Goal: Leave review/rating: Share an evaluation or opinion about a product, service, or content

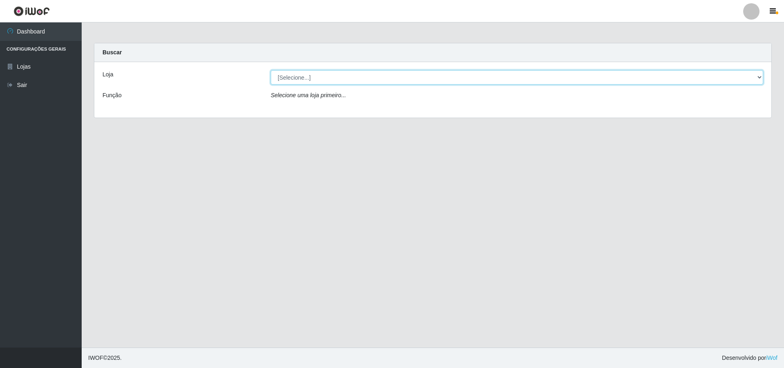
click at [761, 77] on select "[Selecione...] Atacado Vem - [STREET_ADDRESS]" at bounding box center [517, 77] width 492 height 14
select select "449"
click at [271, 70] on select "[Selecione...] Atacado Vem - [STREET_ADDRESS]" at bounding box center [517, 77] width 492 height 14
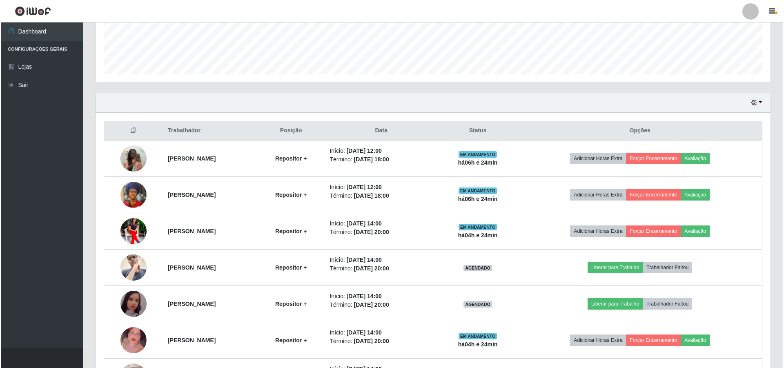
scroll to position [286, 0]
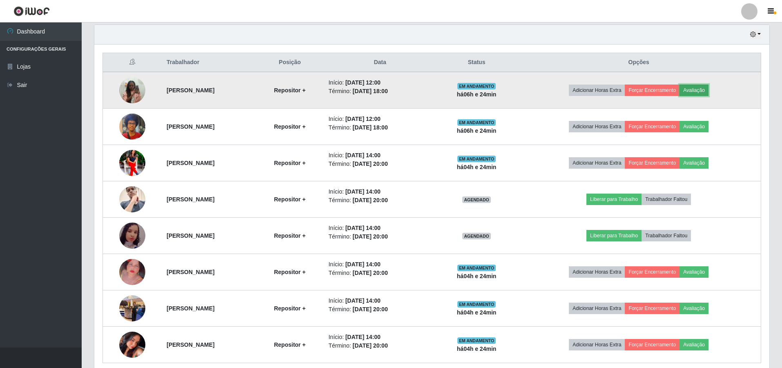
click at [708, 90] on button "Avaliação" at bounding box center [693, 89] width 29 height 11
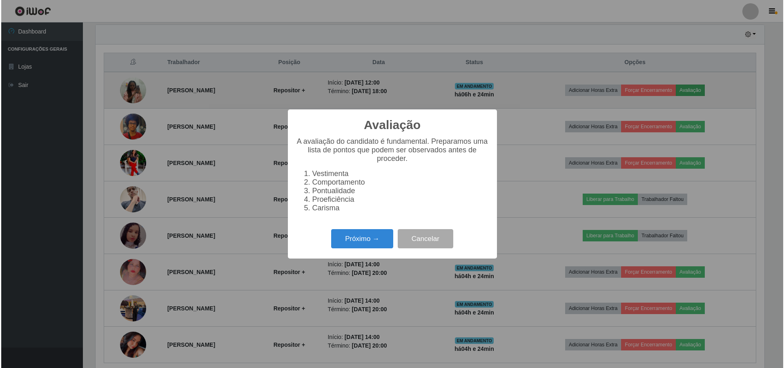
scroll to position [169, 671]
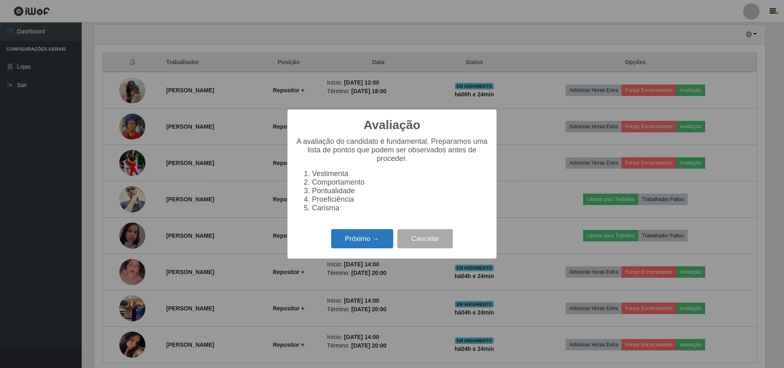
click at [375, 247] on button "Próximo →" at bounding box center [362, 238] width 62 height 19
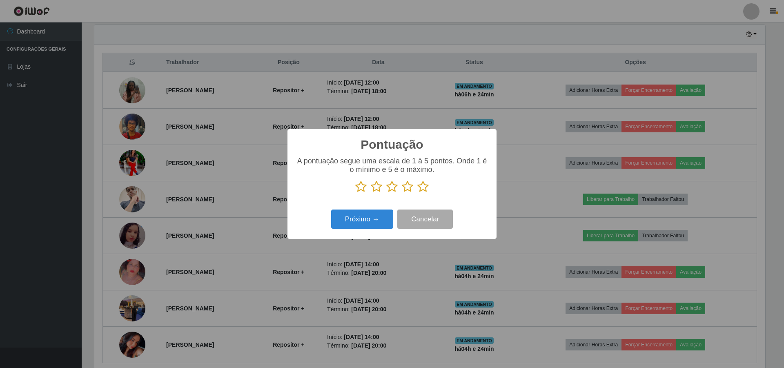
scroll to position [408034, 407533]
click at [396, 187] on icon at bounding box center [391, 186] width 11 height 12
click at [386, 193] on input "radio" at bounding box center [386, 193] width 0 height 0
click at [387, 214] on button "Próximo →" at bounding box center [362, 218] width 62 height 19
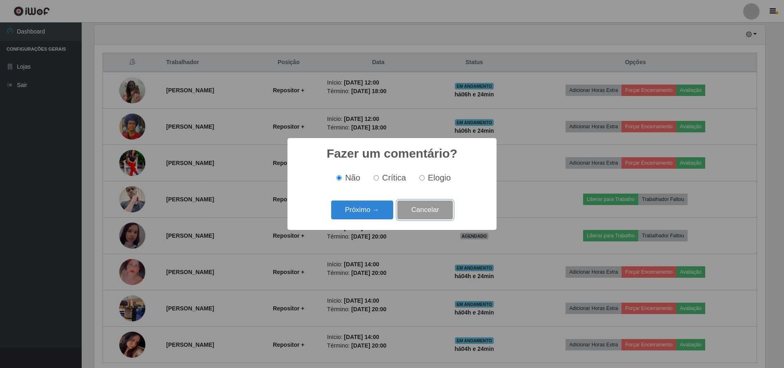
click at [420, 207] on button "Cancelar" at bounding box center [425, 209] width 56 height 19
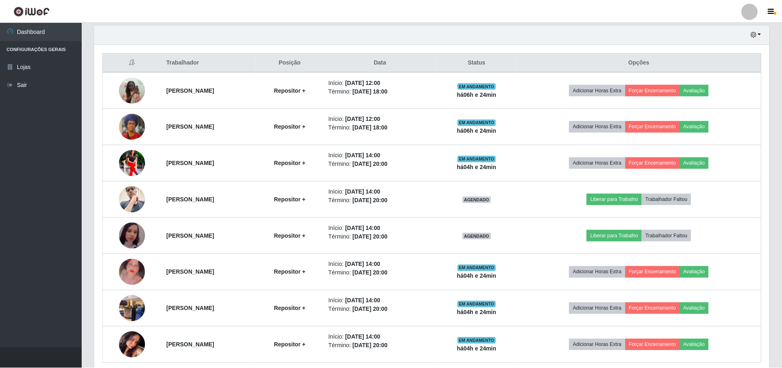
scroll to position [169, 675]
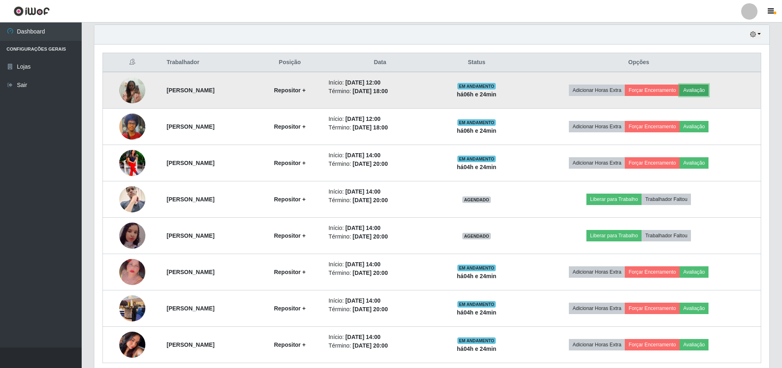
click at [708, 90] on button "Avaliação" at bounding box center [693, 89] width 29 height 11
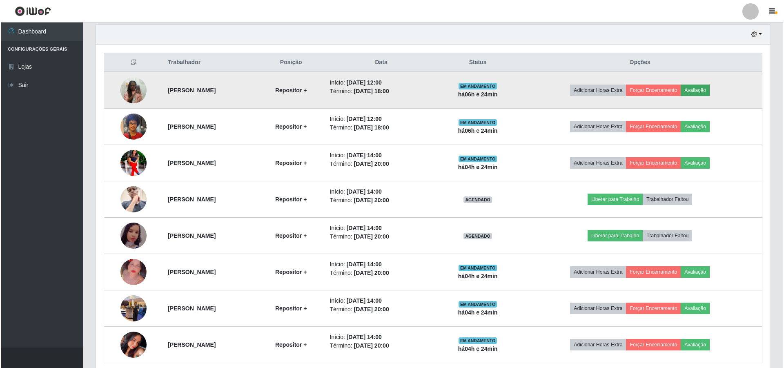
scroll to position [169, 671]
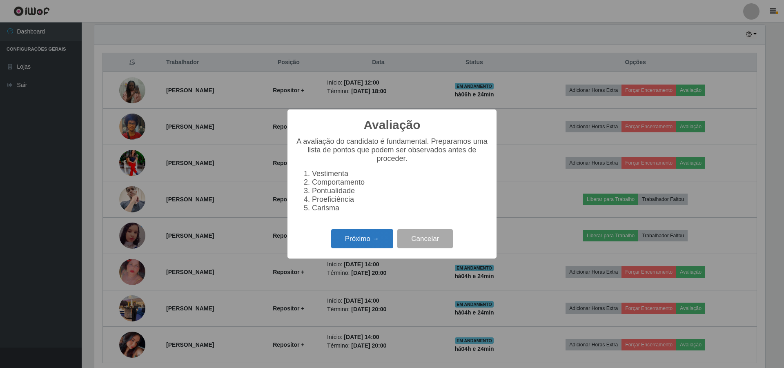
click at [379, 240] on button "Próximo →" at bounding box center [362, 238] width 62 height 19
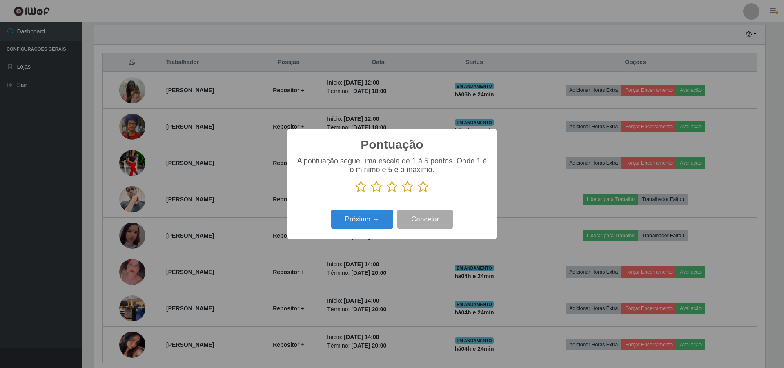
scroll to position [408034, 407533]
click at [394, 187] on icon at bounding box center [391, 186] width 11 height 12
click at [386, 193] on input "radio" at bounding box center [386, 193] width 0 height 0
click at [374, 216] on button "Próximo →" at bounding box center [362, 218] width 62 height 19
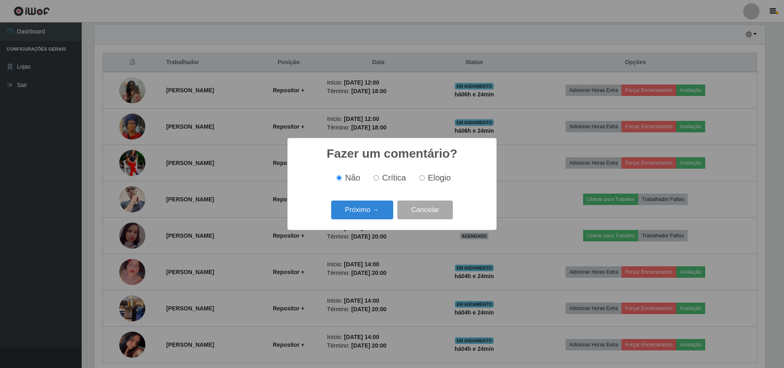
click at [374, 216] on button "Próximo →" at bounding box center [362, 209] width 62 height 19
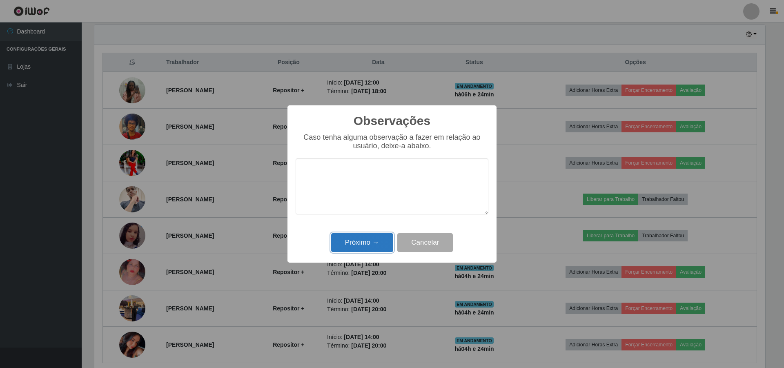
click at [370, 239] on button "Próximo →" at bounding box center [362, 242] width 62 height 19
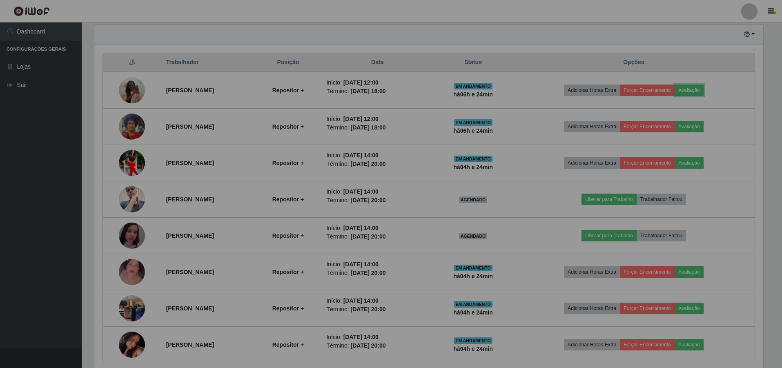
scroll to position [169, 675]
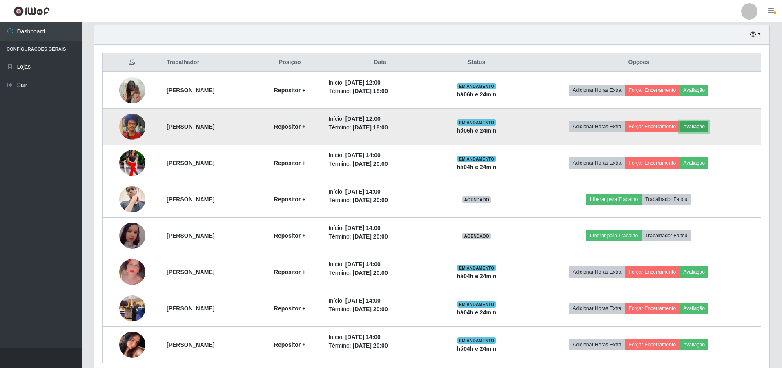
click at [698, 124] on button "Avaliação" at bounding box center [693, 126] width 29 height 11
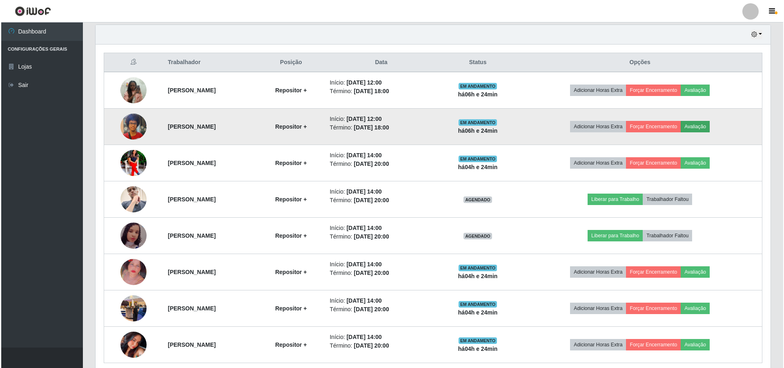
scroll to position [169, 671]
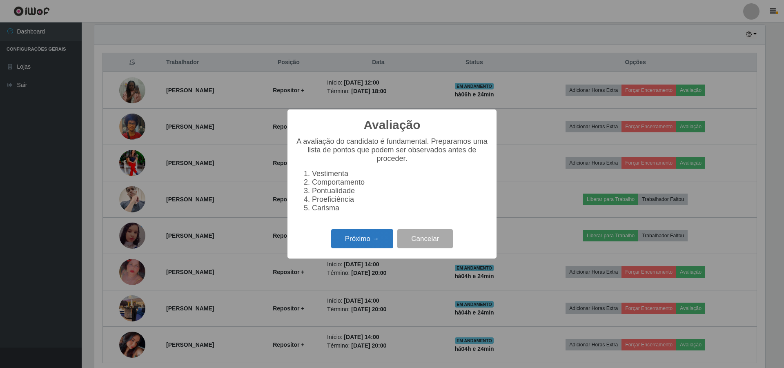
click at [362, 240] on button "Próximo →" at bounding box center [362, 238] width 62 height 19
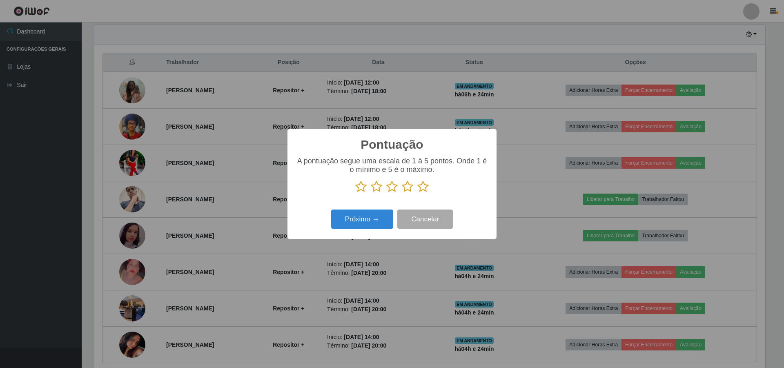
scroll to position [408034, 407533]
click at [380, 187] on icon at bounding box center [376, 186] width 11 height 12
click at [371, 193] on input "radio" at bounding box center [371, 193] width 0 height 0
click at [382, 221] on button "Próximo →" at bounding box center [362, 218] width 62 height 19
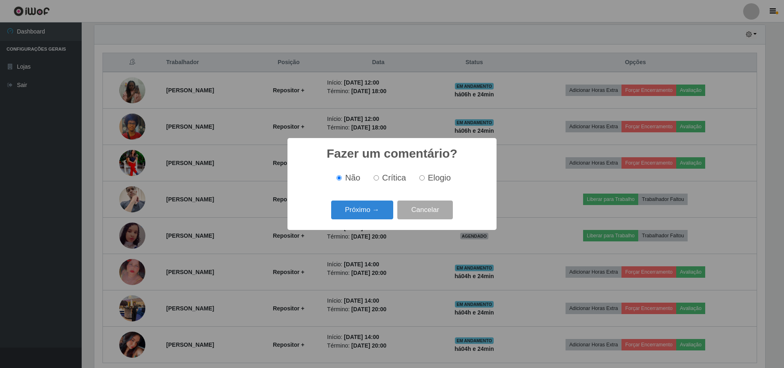
click at [378, 187] on div "Não Crítica Elogio" at bounding box center [392, 178] width 193 height 24
click at [381, 182] on label "Crítica" at bounding box center [388, 177] width 36 height 9
click at [379, 180] on input "Crítica" at bounding box center [376, 177] width 5 height 5
radio input "true"
click at [369, 206] on button "Próximo →" at bounding box center [362, 209] width 62 height 19
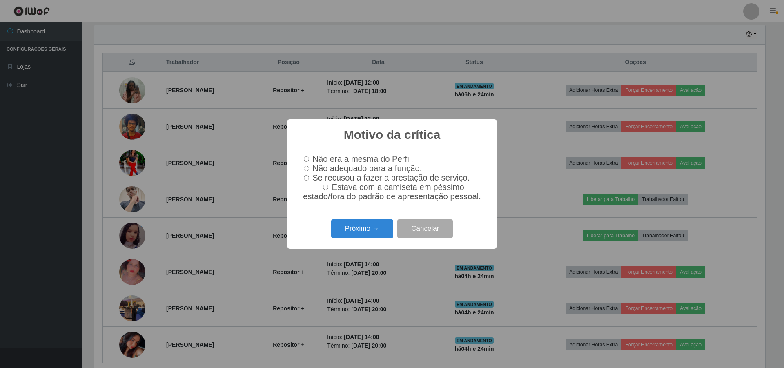
click at [309, 167] on input "Não adequado para a função." at bounding box center [306, 168] width 5 height 5
radio input "true"
click at [362, 227] on button "Próximo →" at bounding box center [362, 228] width 62 height 19
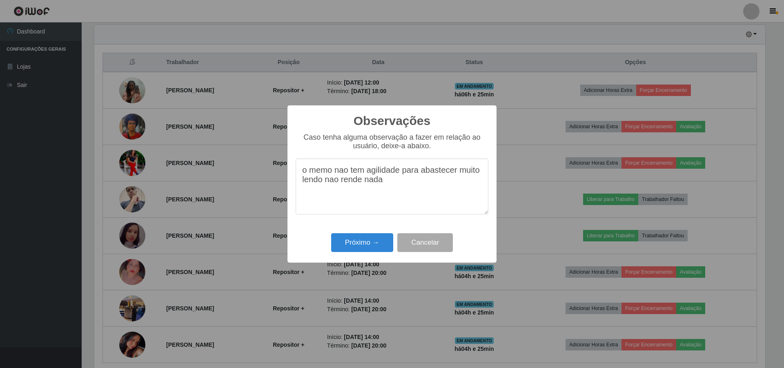
click at [321, 179] on textarea "o memo nao tem agilidade para abastecer muito lendo nao rende nada" at bounding box center [392, 186] width 193 height 56
click at [321, 175] on textarea "o memo nao tem agilidade para abastecer muito lendo nao rende nada" at bounding box center [392, 186] width 193 height 56
click at [348, 174] on textarea "o memo. nao tem agilidade para abastecer muito lendo nao rende nada" at bounding box center [392, 186] width 193 height 56
click at [343, 173] on textarea "o memo. nao tem agilidade para abastecer muito lendo nao rende nada" at bounding box center [392, 186] width 193 height 56
click at [336, 172] on textarea "o memo. não tem agilidade para abastecer muito lendo nao rende nada" at bounding box center [392, 186] width 193 height 56
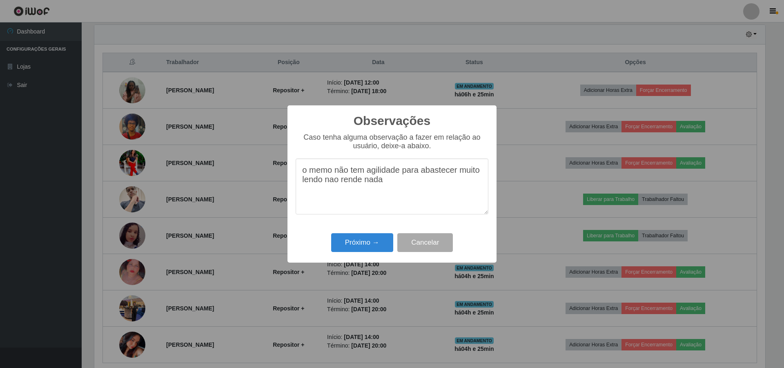
click at [322, 172] on textarea "o memo não tem agilidade para abastecer muito lendo nao rende nada" at bounding box center [392, 186] width 193 height 56
click at [357, 185] on textarea "o mesmo não tem agilidade para abastecer muito lendo nao rende nada" at bounding box center [392, 186] width 193 height 56
type textarea "o mesmo não tem agilidade para abastecer muito lendo não rende nada"
click at [384, 242] on button "Próximo →" at bounding box center [362, 242] width 62 height 19
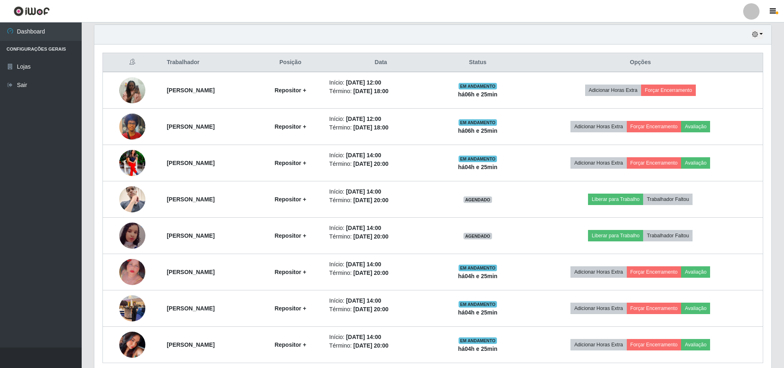
scroll to position [169, 675]
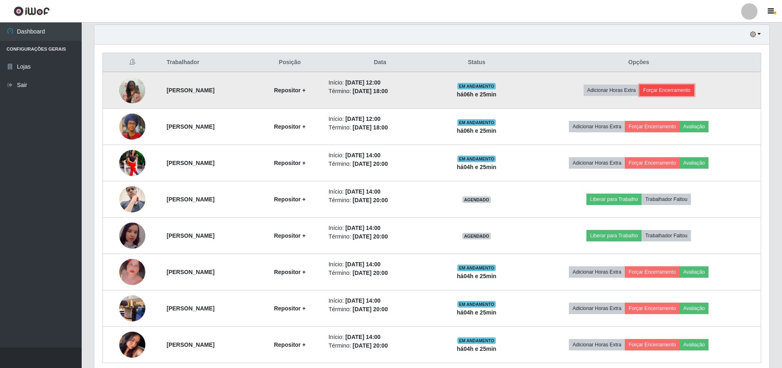
click at [683, 90] on button "Forçar Encerramento" at bounding box center [666, 89] width 55 height 11
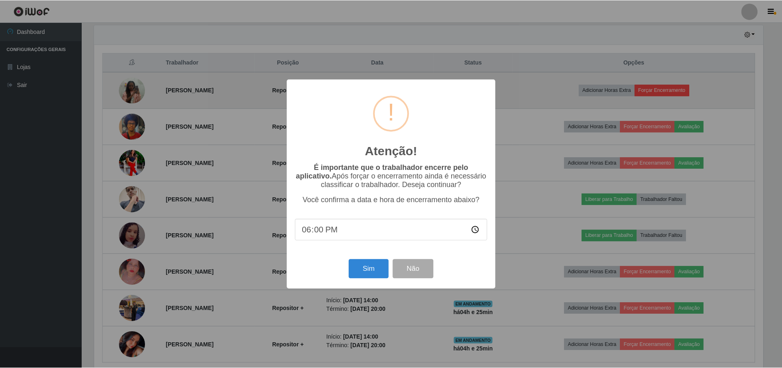
scroll to position [169, 671]
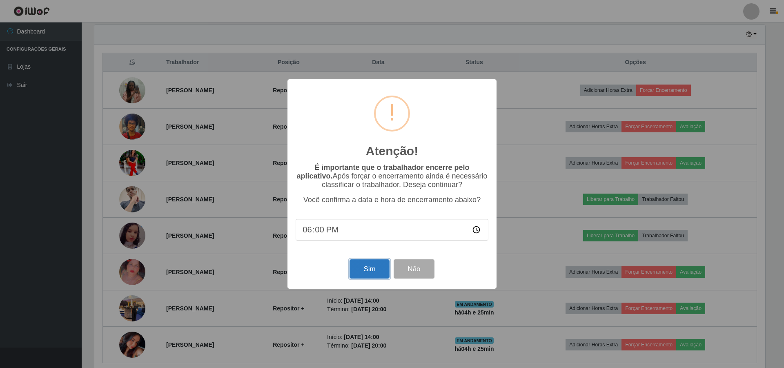
click at [370, 268] on button "Sim" at bounding box center [369, 268] width 40 height 19
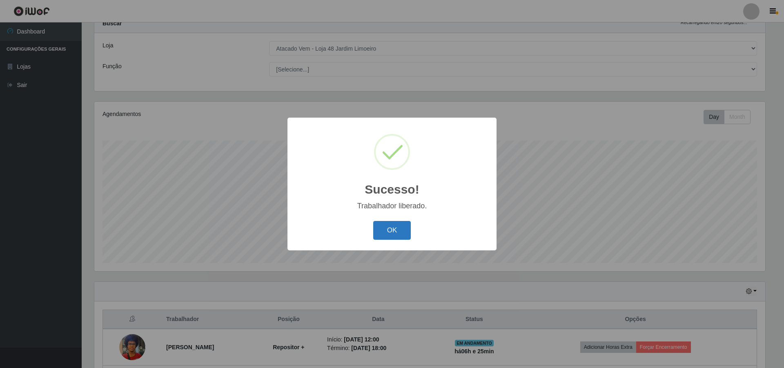
click at [392, 225] on button "OK" at bounding box center [392, 230] width 38 height 19
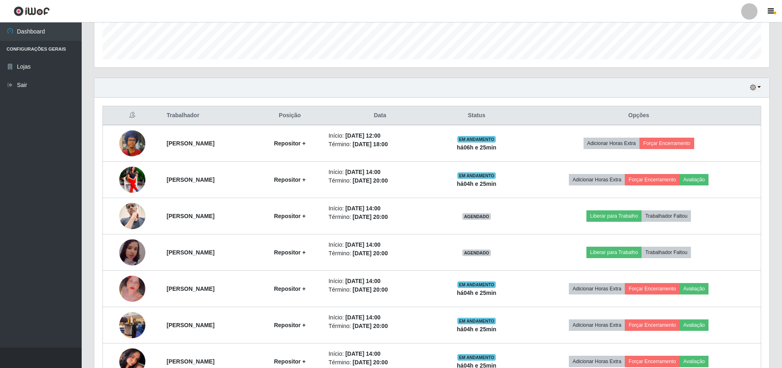
scroll to position [233, 0]
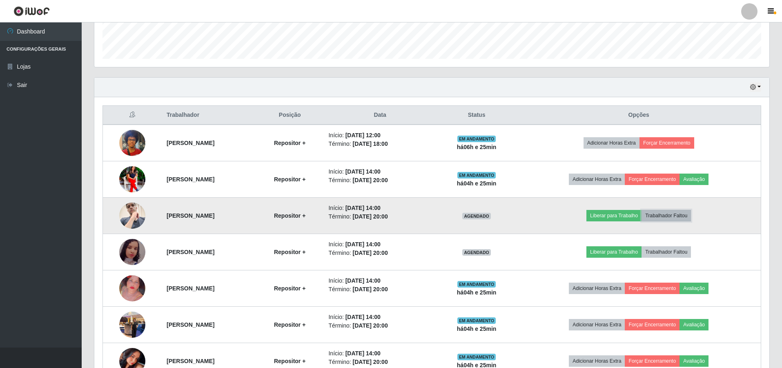
click at [688, 212] on button "Trabalhador Faltou" at bounding box center [665, 215] width 49 height 11
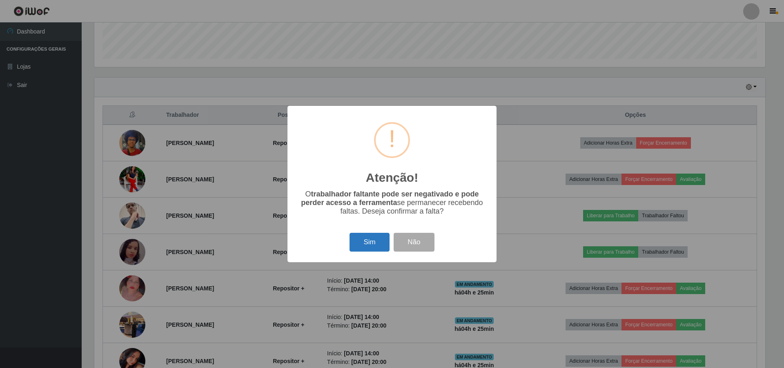
click at [376, 241] on button "Sim" at bounding box center [369, 242] width 40 height 19
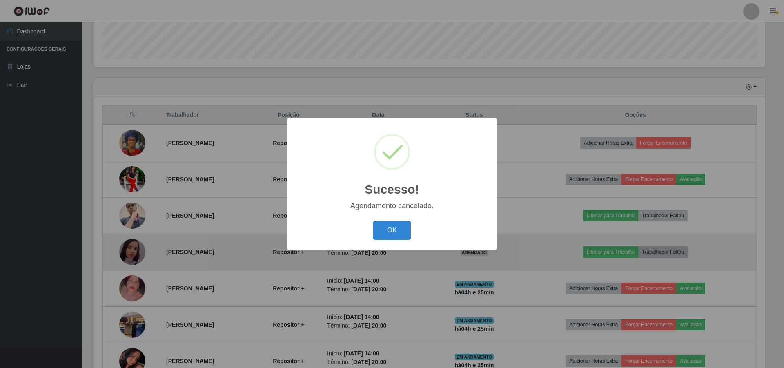
click at [680, 248] on div "Sucesso! × Agendamento cancelado. OK Cancel" at bounding box center [392, 184] width 784 height 368
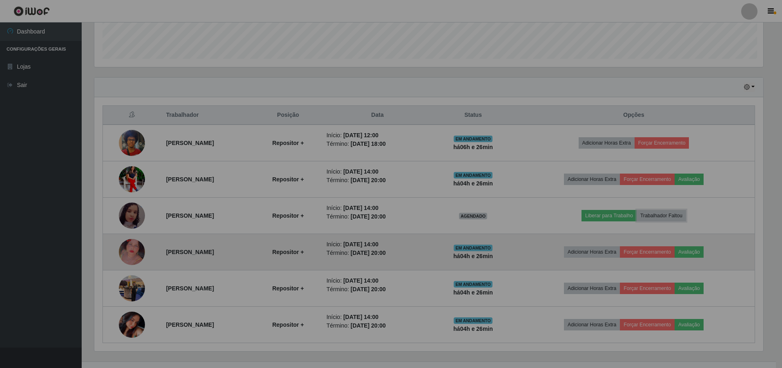
scroll to position [169, 675]
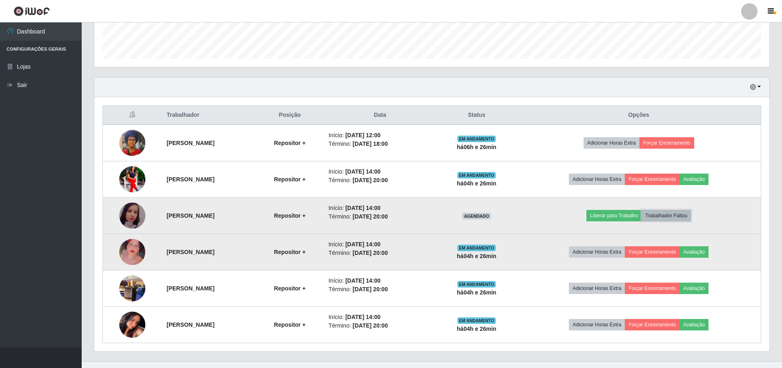
click at [685, 211] on button "Trabalhador Faltou" at bounding box center [665, 215] width 49 height 11
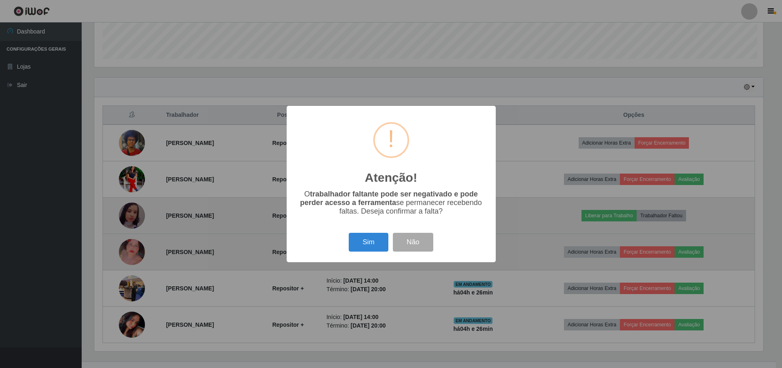
scroll to position [169, 671]
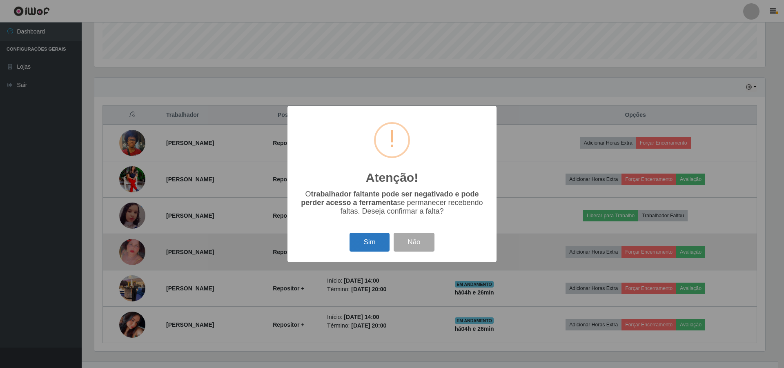
click at [373, 242] on button "Sim" at bounding box center [369, 242] width 40 height 19
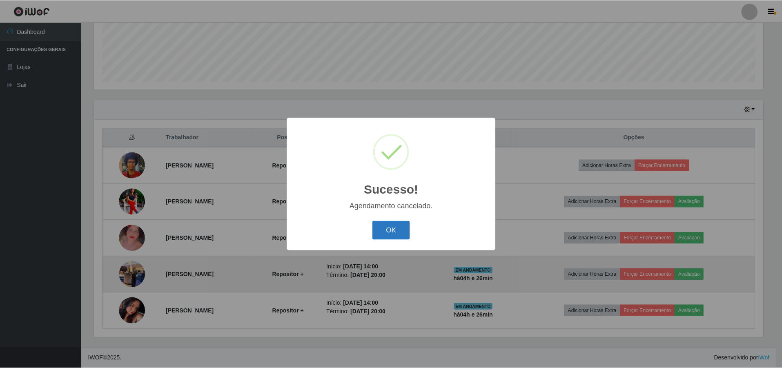
scroll to position [211, 0]
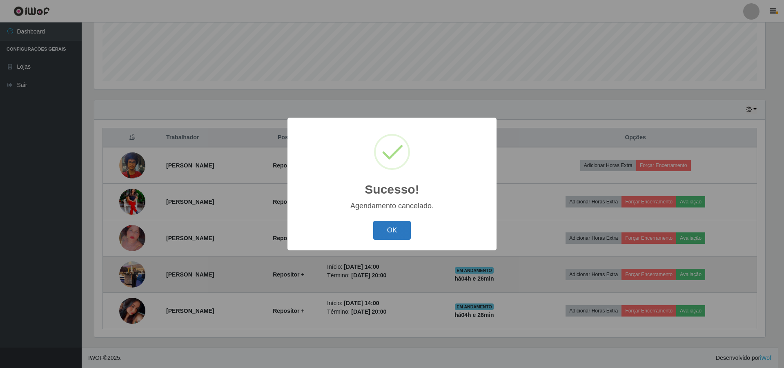
click at [393, 229] on button "OK" at bounding box center [392, 230] width 38 height 19
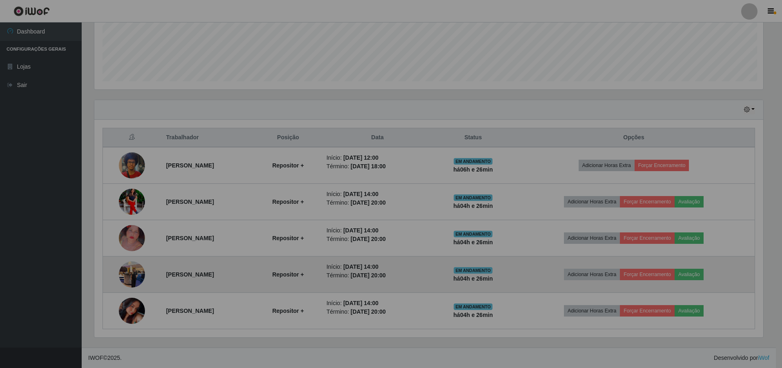
scroll to position [169, 675]
